Goal: Information Seeking & Learning: Learn about a topic

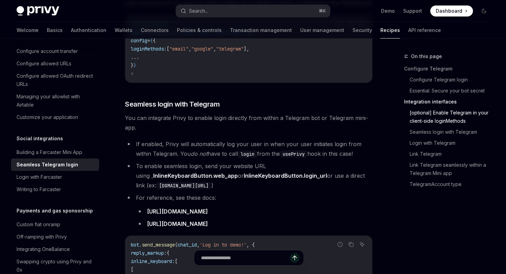
scroll to position [592, 0]
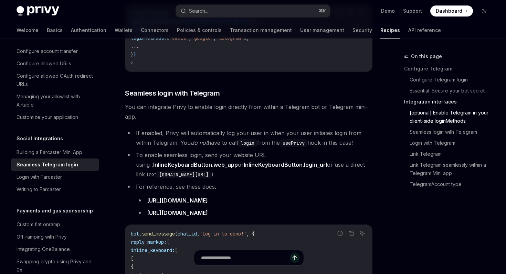
click at [260, 4] on div "Privy Docs home page Search... ⌘ K Demo Support Dashboard Dashboard Search..." at bounding box center [253, 11] width 473 height 22
click at [260, 11] on button "Search... ⌘ K" at bounding box center [253, 11] width 154 height 12
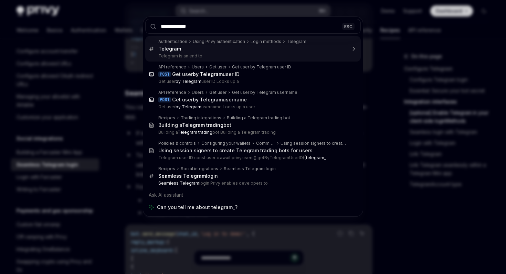
type input "**********"
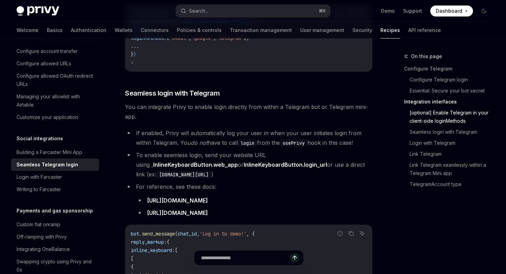
scroll to position [39, 0]
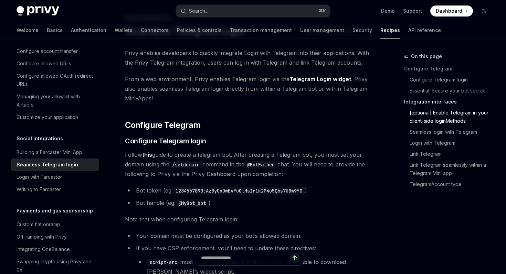
type textarea "*"
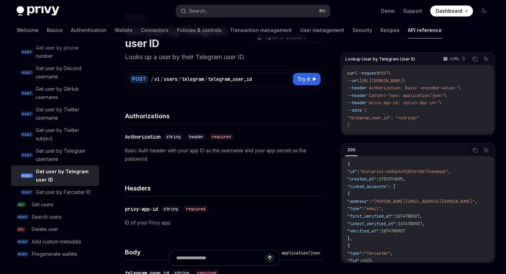
scroll to position [0, 31]
click at [200, 15] on button "Search... ⌘ K" at bounding box center [253, 11] width 154 height 12
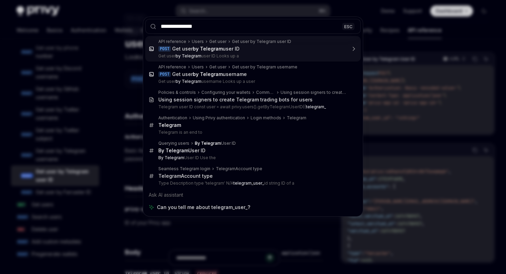
type input "**********"
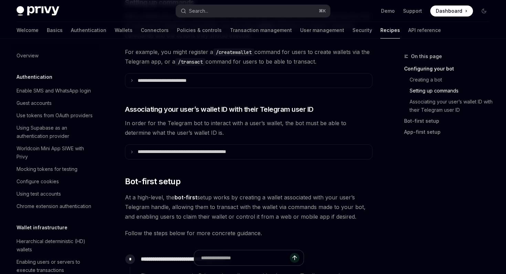
scroll to position [391, 0]
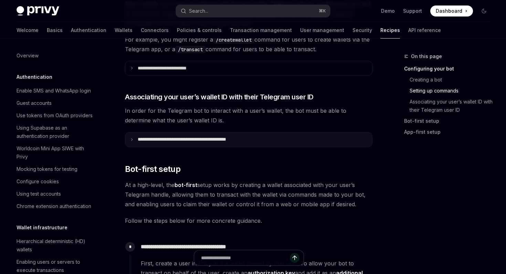
click at [160, 141] on p "**********" at bounding box center [197, 140] width 118 height 6
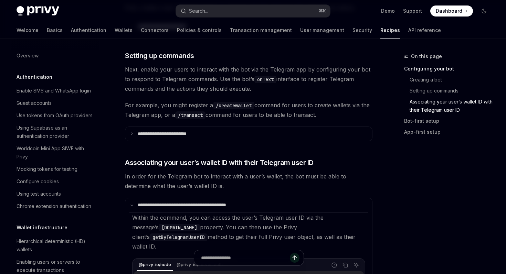
scroll to position [0, 0]
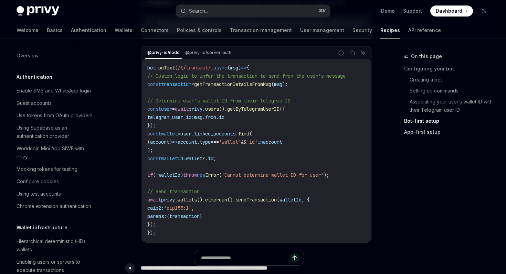
click at [413, 136] on link "App-first setup" at bounding box center [449, 132] width 91 height 11
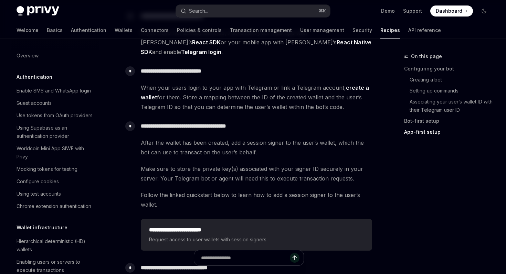
scroll to position [1518, 0]
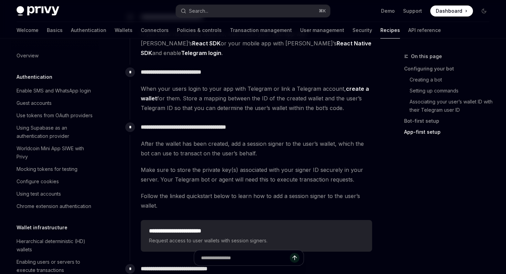
click at [355, 85] on link "create a wallet" at bounding box center [255, 93] width 228 height 17
type textarea "*"
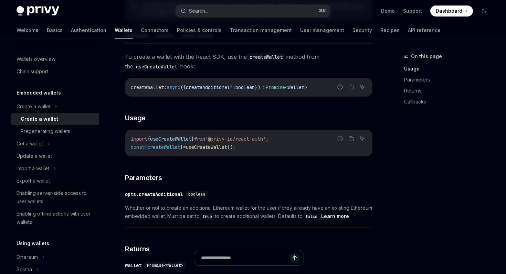
scroll to position [215, 0]
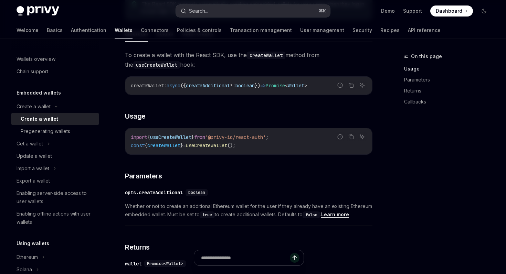
click at [210, 13] on button "Search... ⌘ K" at bounding box center [253, 11] width 154 height 12
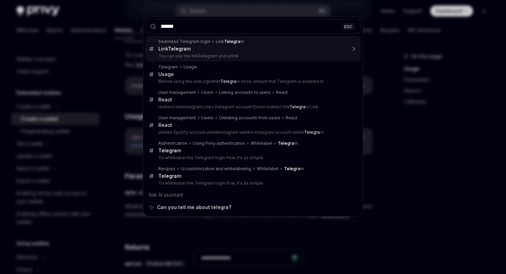
type input "*****"
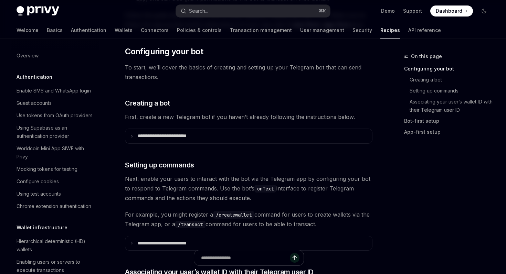
type textarea "*"
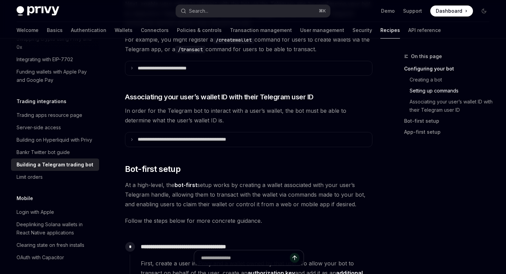
scroll to position [403, 0]
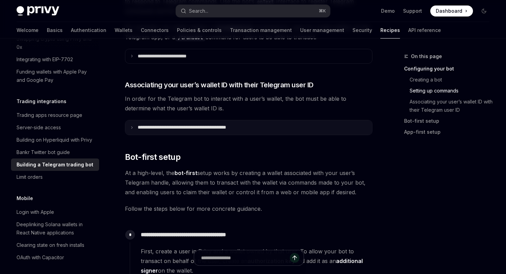
click at [218, 129] on p "**********" at bounding box center [197, 128] width 118 height 6
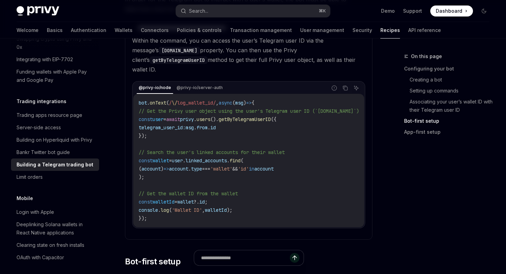
scroll to position [502, 0]
click at [271, 117] on span "getByTelegramUserID" at bounding box center [245, 120] width 52 height 6
click at [423, 105] on link "Associating your user’s wallet ID with their Telegram user ID" at bounding box center [451, 105] width 85 height 19
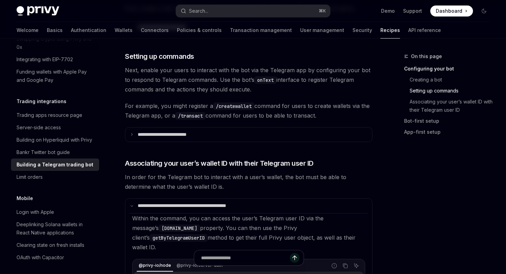
scroll to position [324, 0]
click at [423, 122] on link "Bot-first setup" at bounding box center [449, 121] width 91 height 11
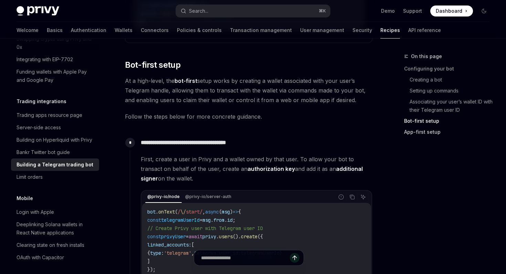
click at [420, 134] on link "App-first setup" at bounding box center [449, 132] width 91 height 11
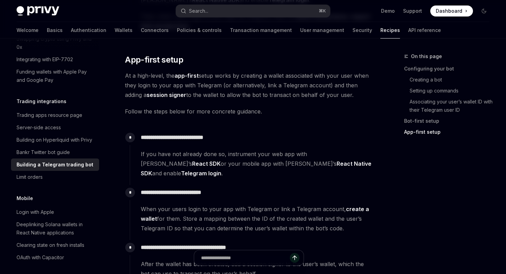
scroll to position [1398, 0]
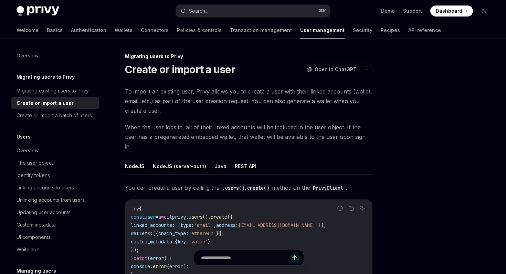
click at [235, 158] on button "REST API" at bounding box center [246, 166] width 22 height 16
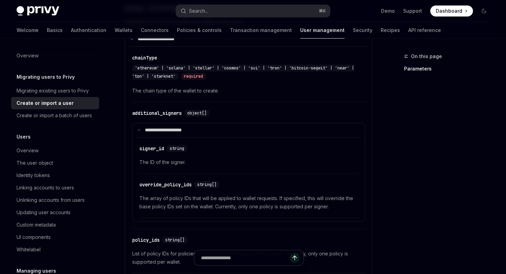
scroll to position [481, 0]
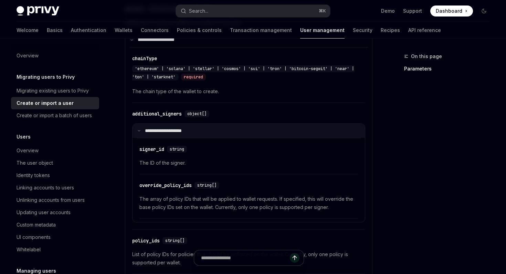
click at [221, 127] on summary "**********" at bounding box center [248, 131] width 232 height 14
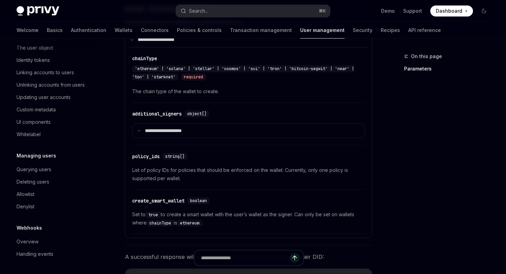
scroll to position [0, 0]
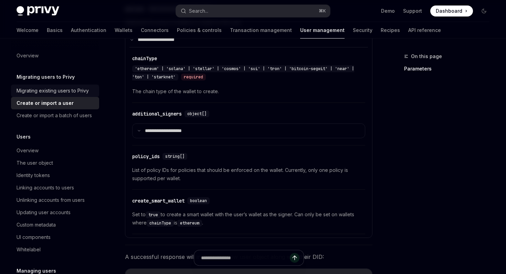
click at [51, 91] on div "Migrating existing users to Privy" at bounding box center [53, 91] width 72 height 8
type textarea "*"
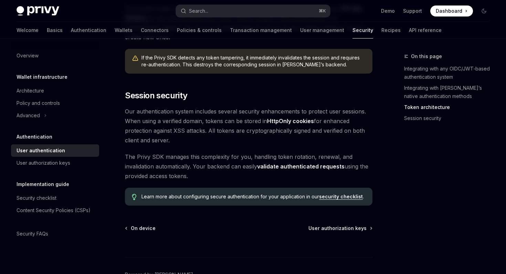
scroll to position [587, 0]
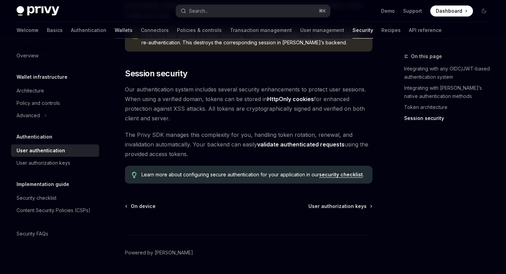
click at [115, 31] on link "Wallets" at bounding box center [124, 30] width 18 height 17
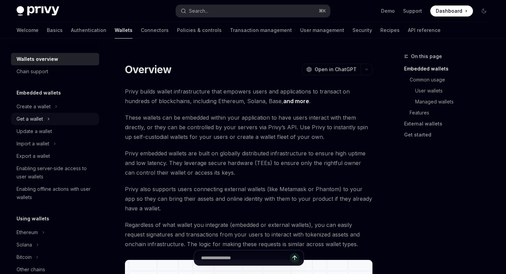
click at [48, 121] on icon at bounding box center [48, 119] width 3 height 8
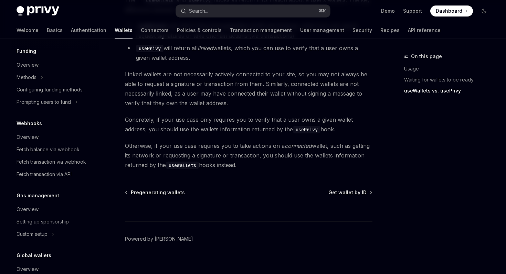
scroll to position [645, 0]
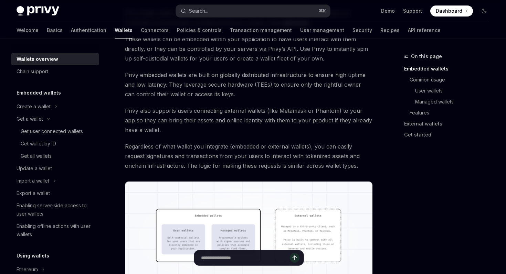
type textarea "*"
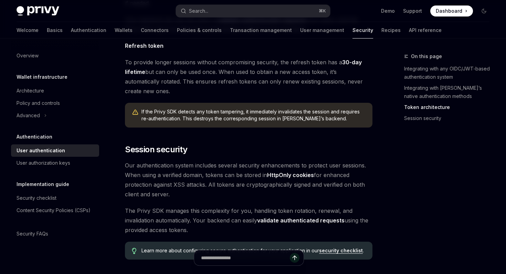
scroll to position [551, 0]
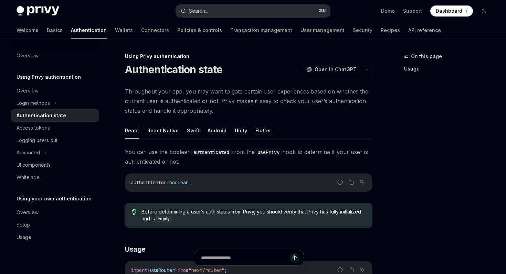
click at [210, 11] on button "Search... ⌘ K" at bounding box center [253, 11] width 154 height 12
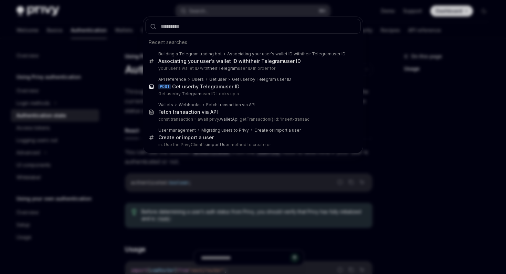
type input "*"
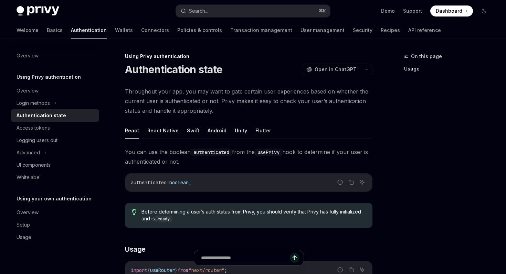
type textarea "*"
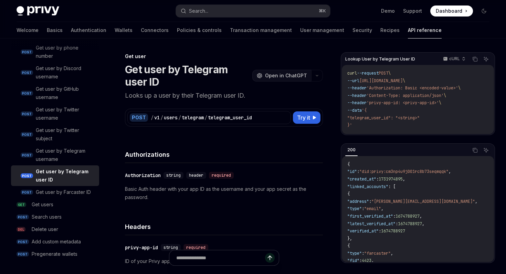
click at [291, 72] on span "Open in ChatGPT" at bounding box center [286, 75] width 42 height 7
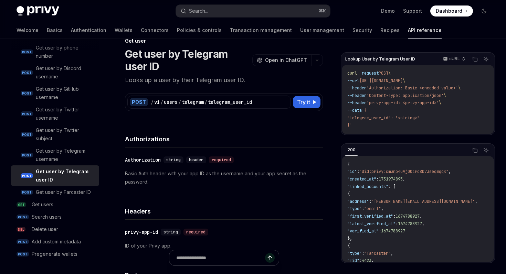
scroll to position [18, 0]
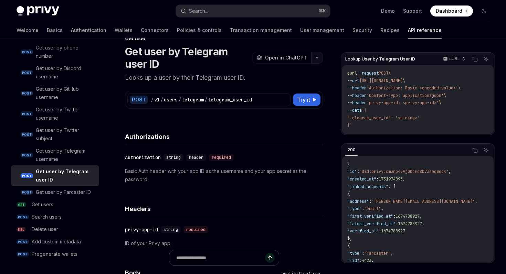
click at [314, 61] on button "button" at bounding box center [317, 58] width 12 height 12
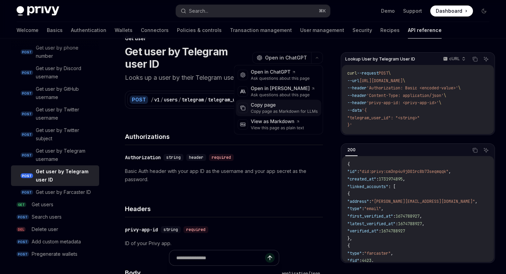
click at [294, 109] on div "Copy page as Markdown for LLMs" at bounding box center [284, 112] width 67 height 6
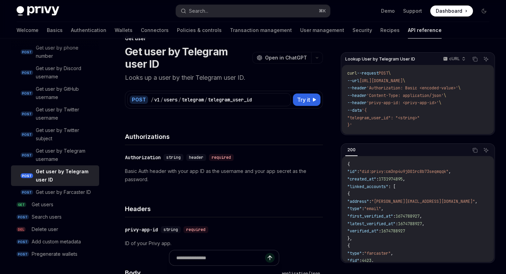
scroll to position [0, 31]
click at [319, 100] on button "Try it" at bounding box center [307, 100] width 28 height 12
type textarea "*"
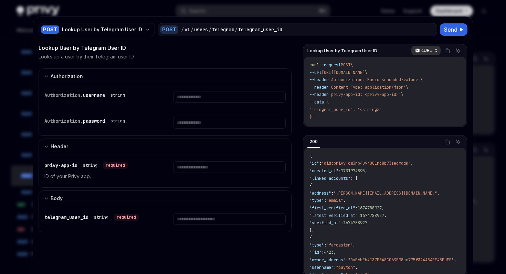
click at [420, 47] on div "cURL" at bounding box center [425, 51] width 29 height 10
click at [408, 74] on div "Python" at bounding box center [411, 73] width 36 height 6
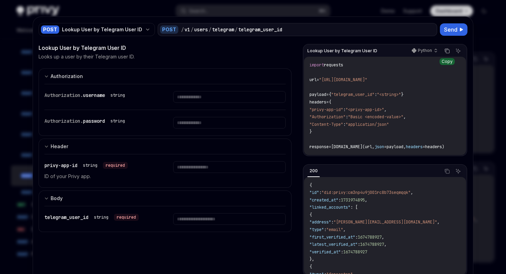
click at [449, 49] on icon "Copy the contents from the code block" at bounding box center [447, 51] width 6 height 6
click at [31, 52] on div at bounding box center [253, 137] width 506 height 274
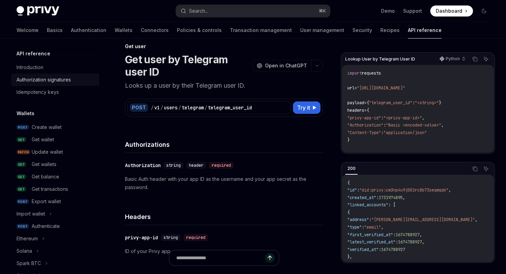
click at [68, 79] on div "Authorization signatures" at bounding box center [44, 80] width 54 height 8
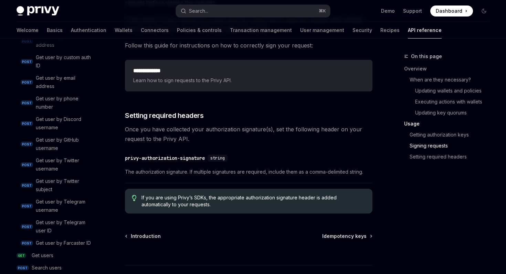
scroll to position [649, 0]
click at [71, 29] on link "Authentication" at bounding box center [88, 30] width 35 height 17
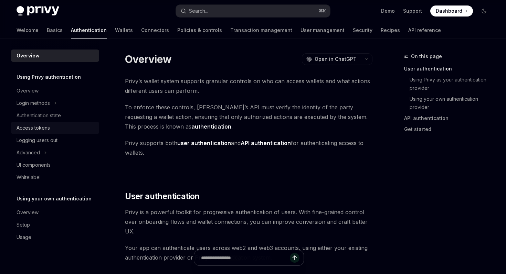
click at [52, 126] on div "Access tokens" at bounding box center [56, 128] width 78 height 8
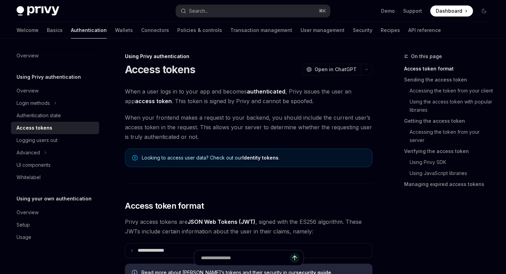
click at [55, 6] on img at bounding box center [38, 11] width 43 height 10
type textarea "*"
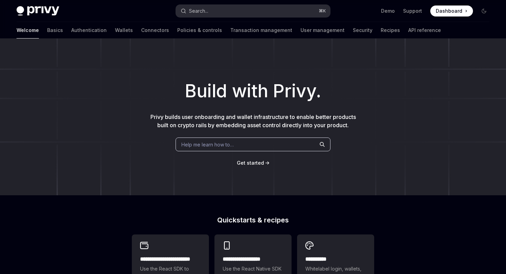
click at [208, 11] on div "Search..." at bounding box center [198, 11] width 19 height 8
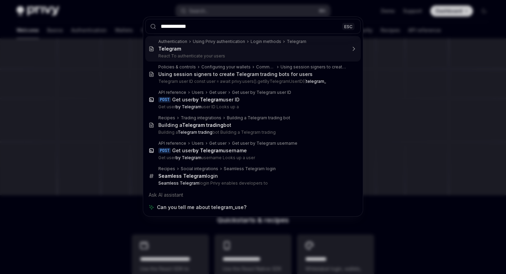
type input "**********"
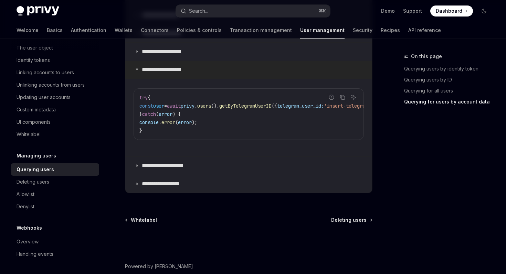
scroll to position [720, 0]
click at [192, 167] on p "**********" at bounding box center [172, 166] width 61 height 7
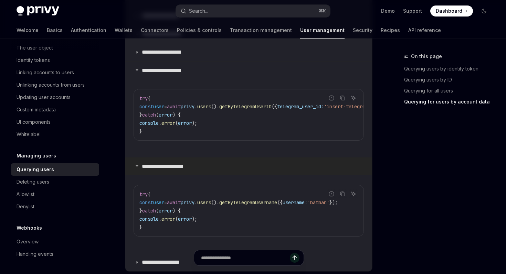
click at [192, 167] on p "**********" at bounding box center [172, 166] width 61 height 7
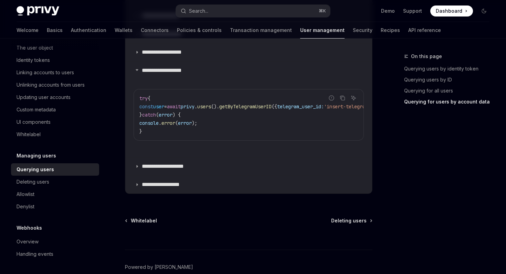
type textarea "*"
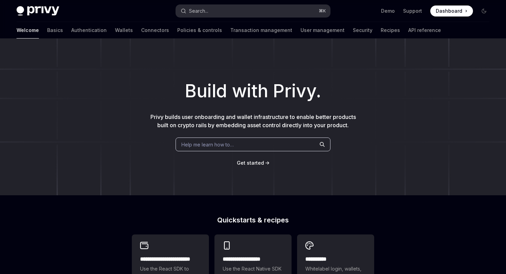
click at [204, 14] on div "Search..." at bounding box center [198, 11] width 19 height 8
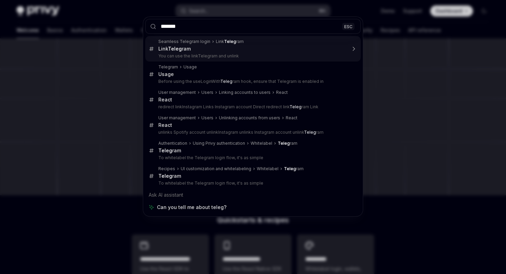
type input "********"
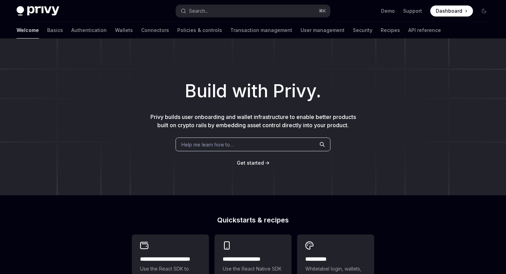
type textarea "*"
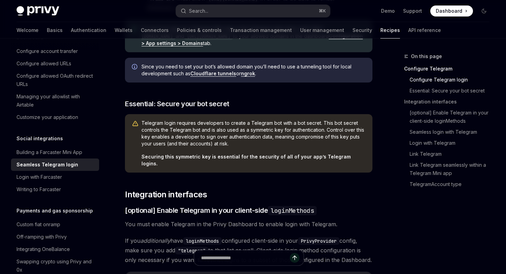
scroll to position [334, 0]
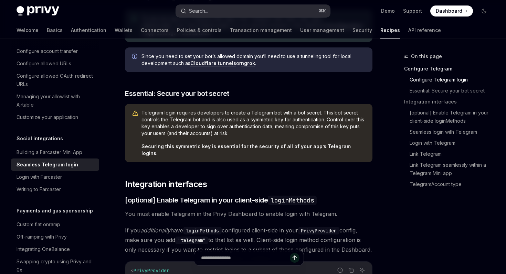
click at [203, 10] on div "Search..." at bounding box center [198, 11] width 19 height 8
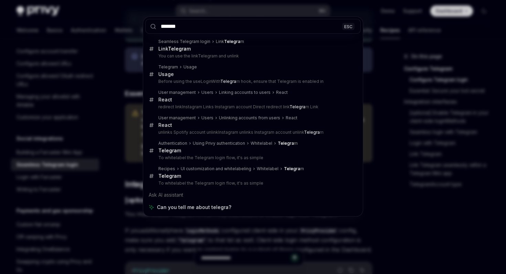
type input "********"
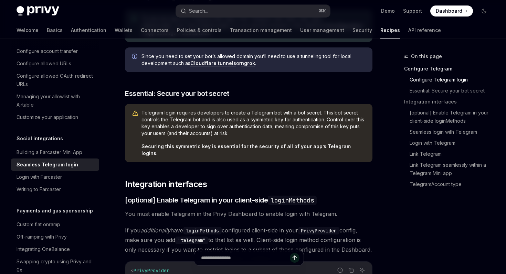
type textarea "*"
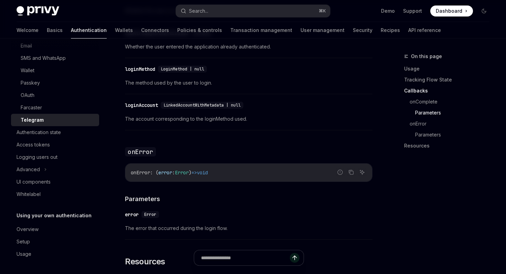
scroll to position [935, 0]
